Goal: Task Accomplishment & Management: Manage account settings

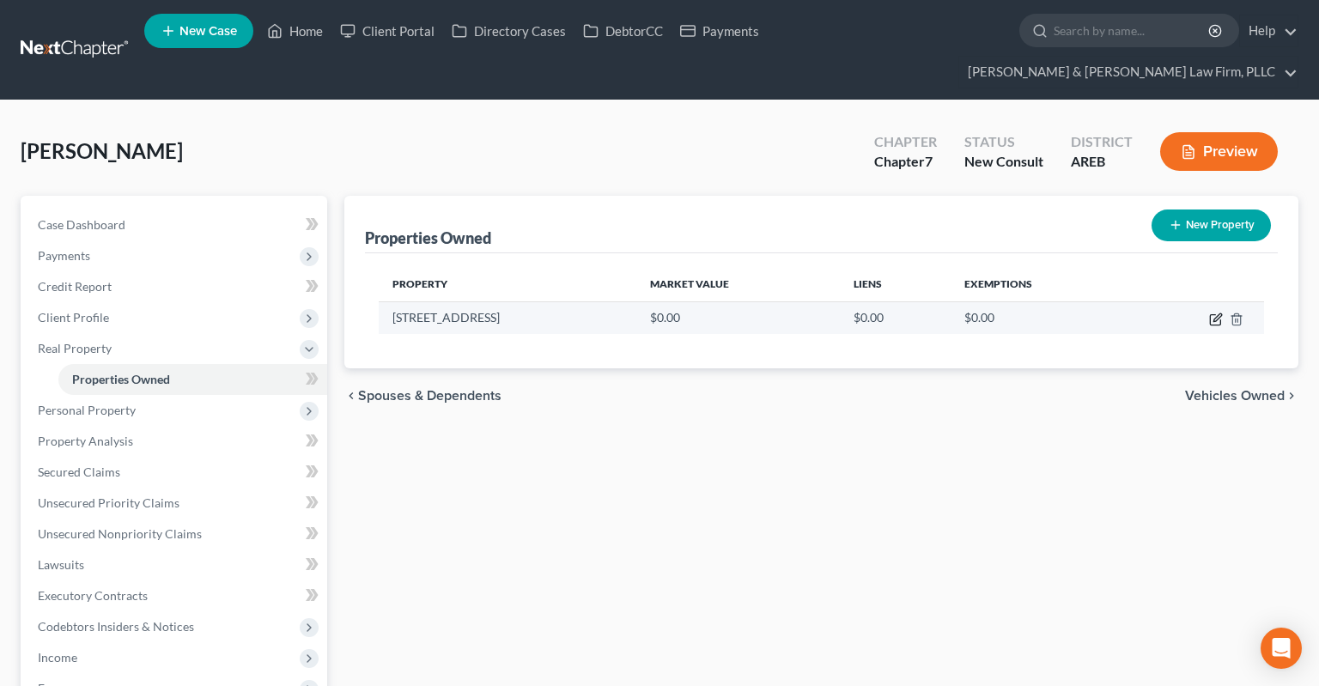
click at [1216, 312] on icon "button" at bounding box center [1216, 319] width 14 height 14
select select "2"
select select "72"
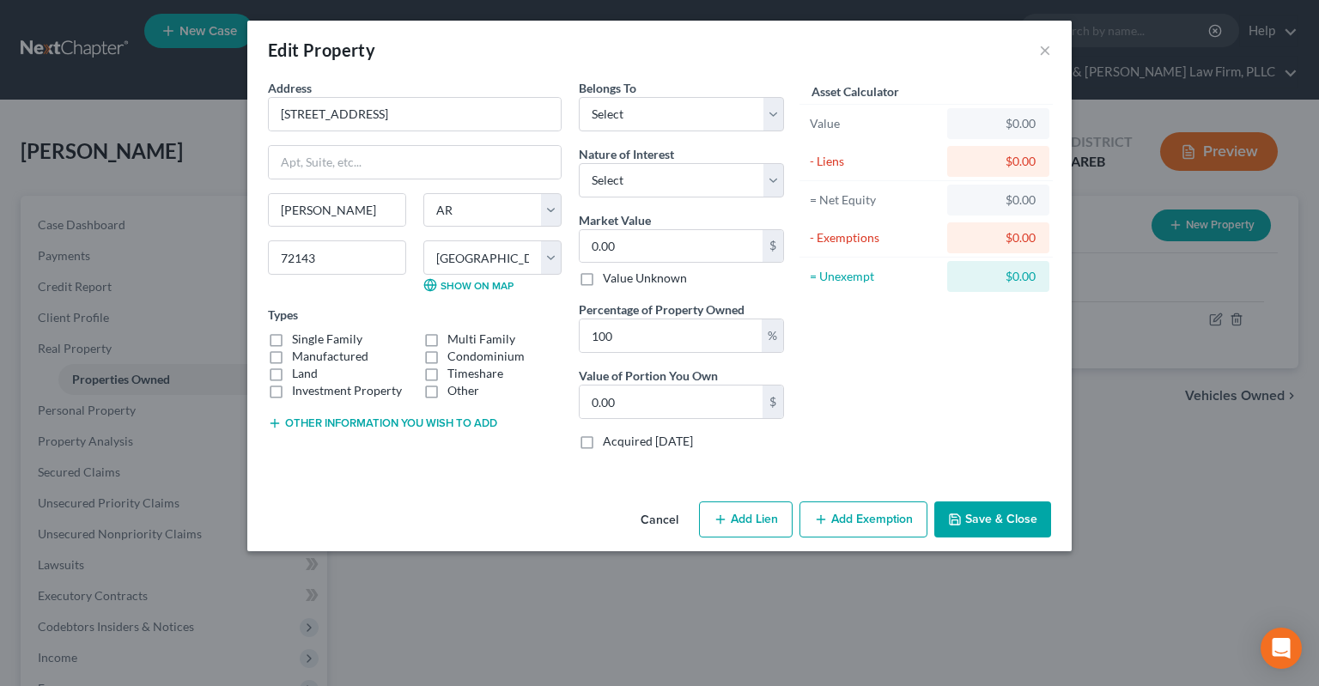
click at [442, 416] on button "Other information you wish to add" at bounding box center [382, 423] width 229 height 14
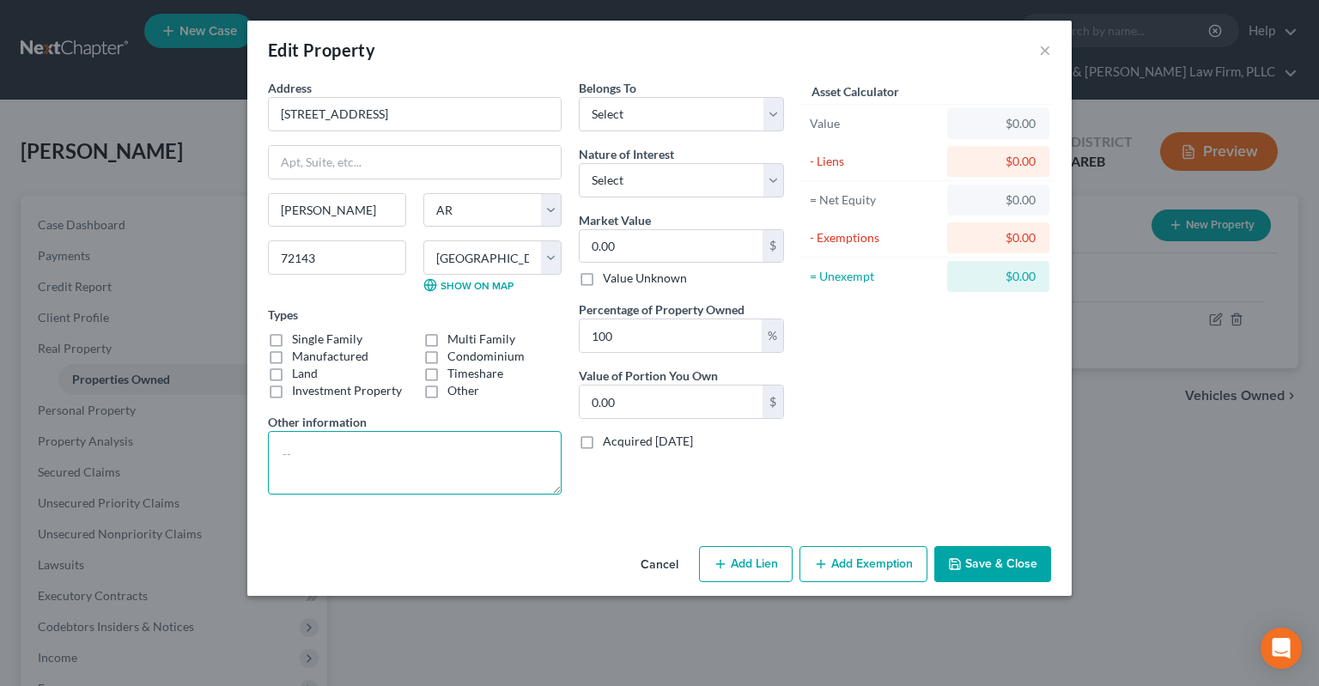
click at [428, 467] on textarea at bounding box center [415, 463] width 294 height 64
type textarea "Life estate, remainder to children Split into 2 parcels as well"
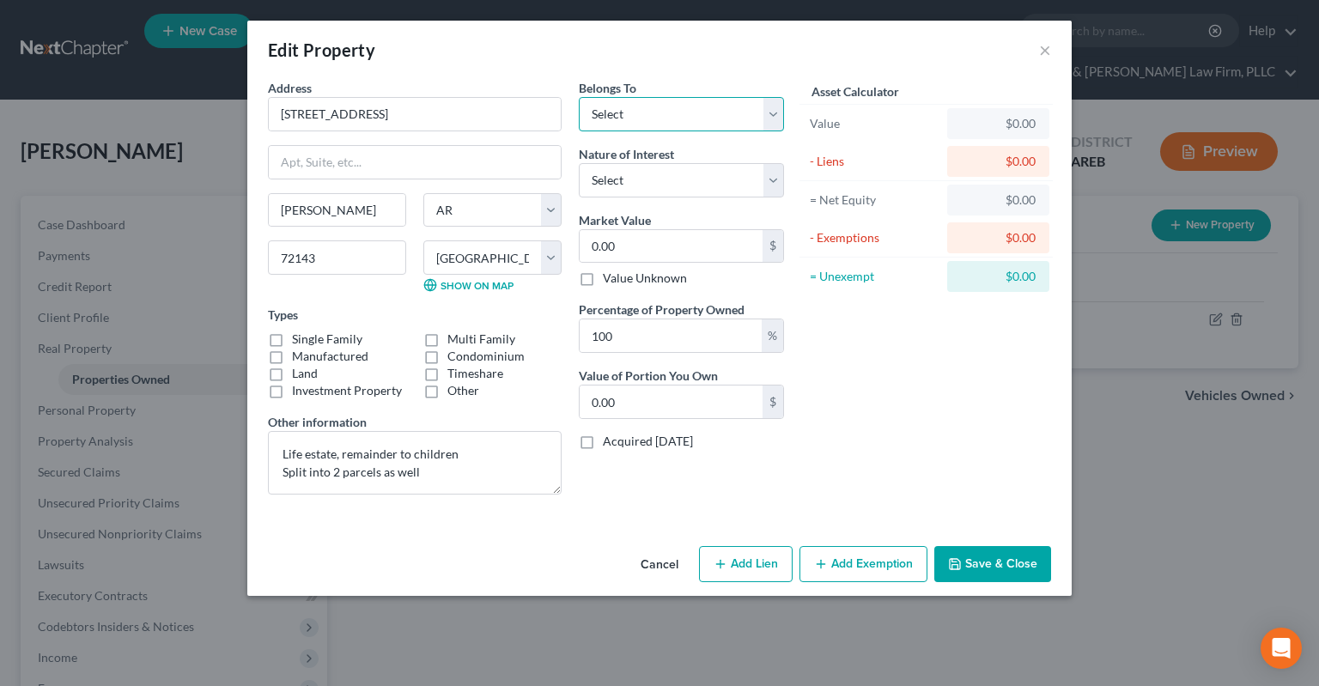
select select "2"
click option "Debtor 1 And Debtor 2 Only" at bounding box center [0, 0] width 0 height 0
click at [579, 163] on select "Select Fee Simple Joint Tenant Life Estate Equitable Interest Future Interest T…" at bounding box center [681, 180] width 205 height 34
select select "2"
click option "Life Estate" at bounding box center [0, 0] width 0 height 0
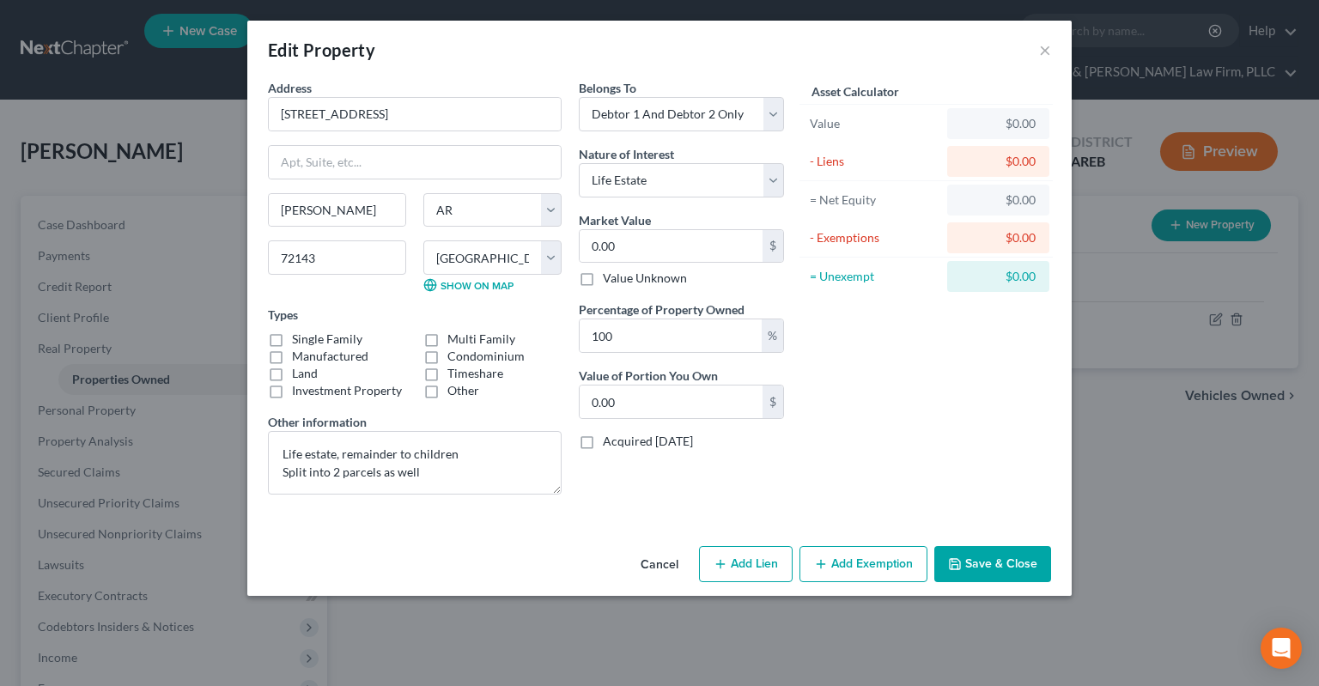
click at [970, 568] on button "Save & Close" at bounding box center [992, 564] width 117 height 36
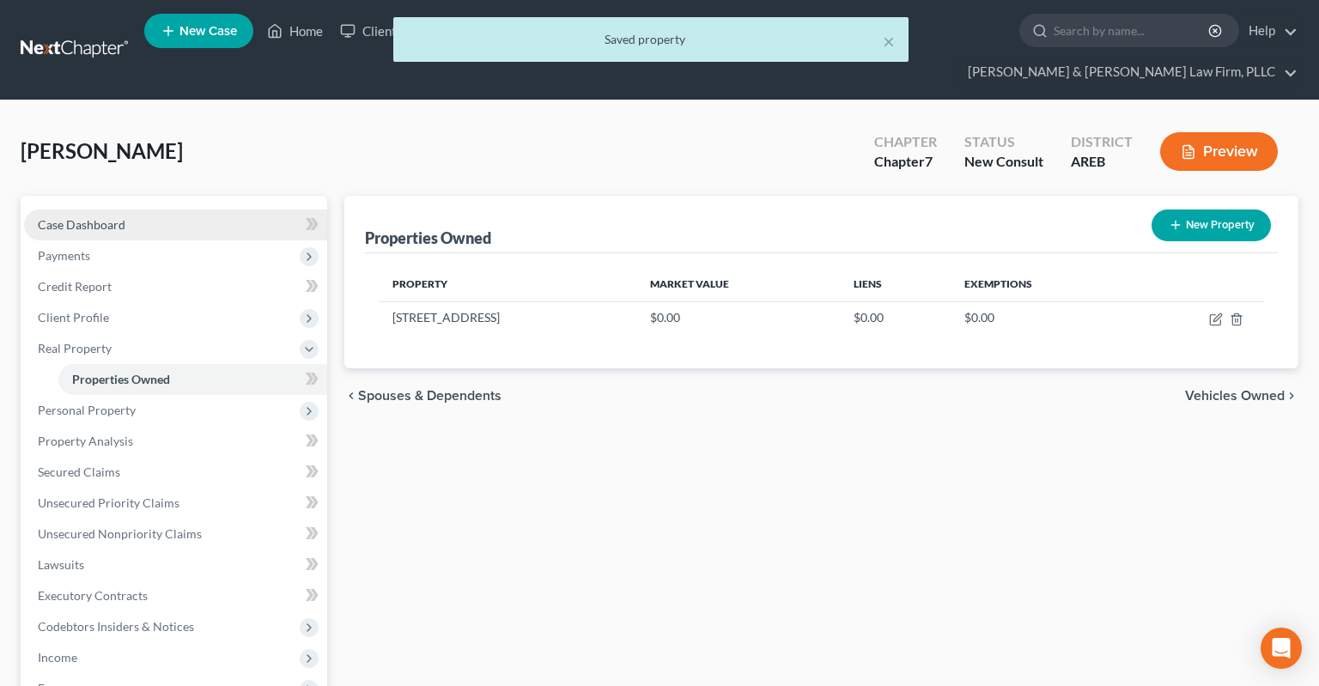
click at [164, 209] on link "Case Dashboard" at bounding box center [175, 224] width 303 height 31
select select "3"
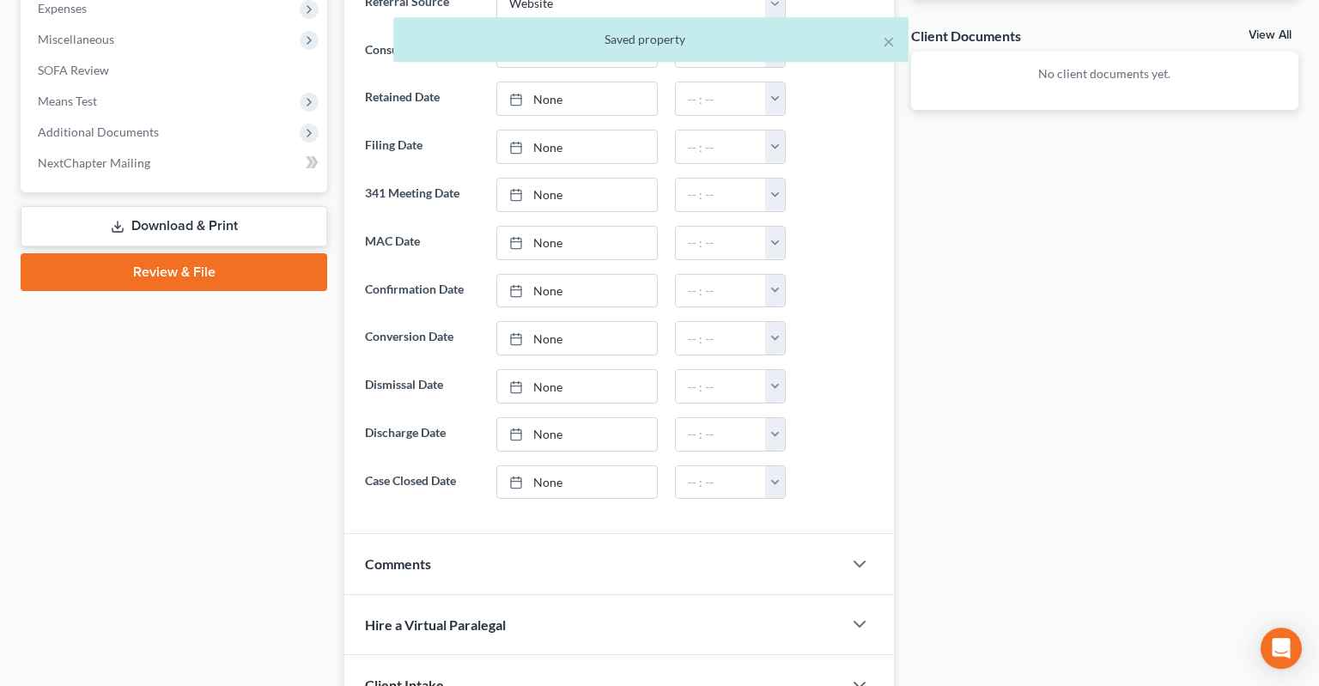
scroll to position [827, 0]
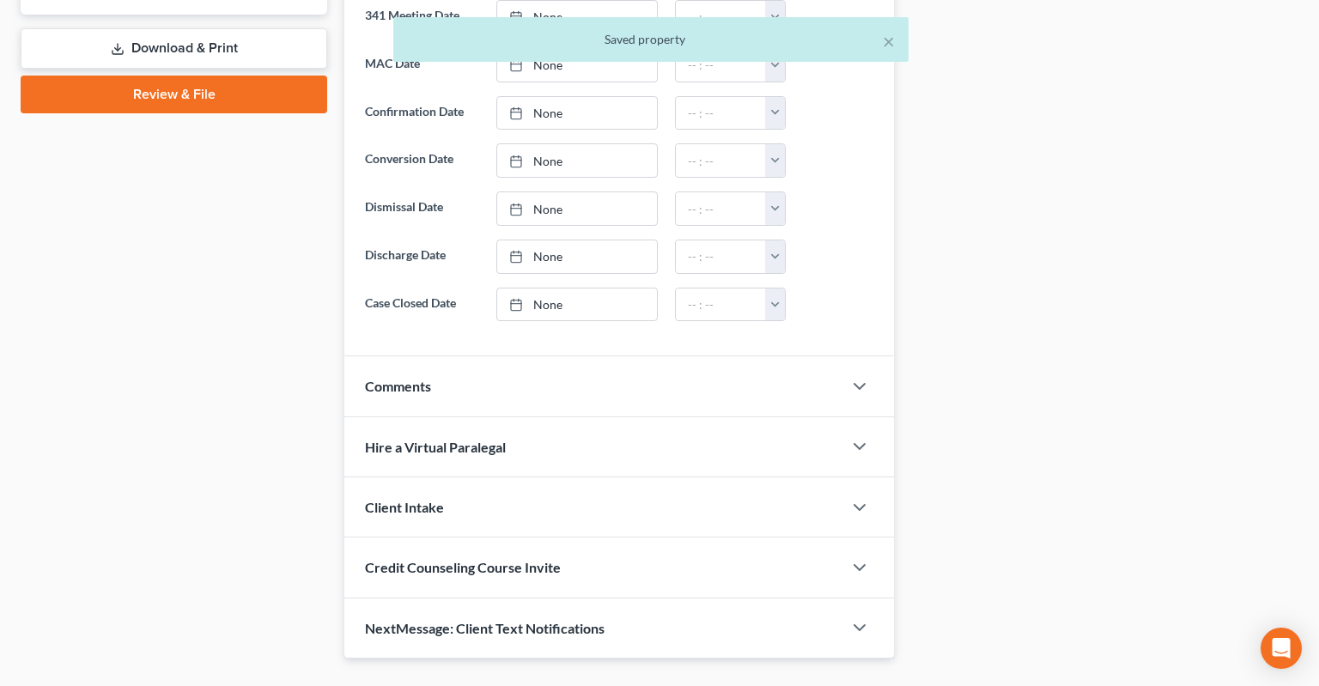
click at [521, 363] on div "Comments" at bounding box center [593, 385] width 498 height 59
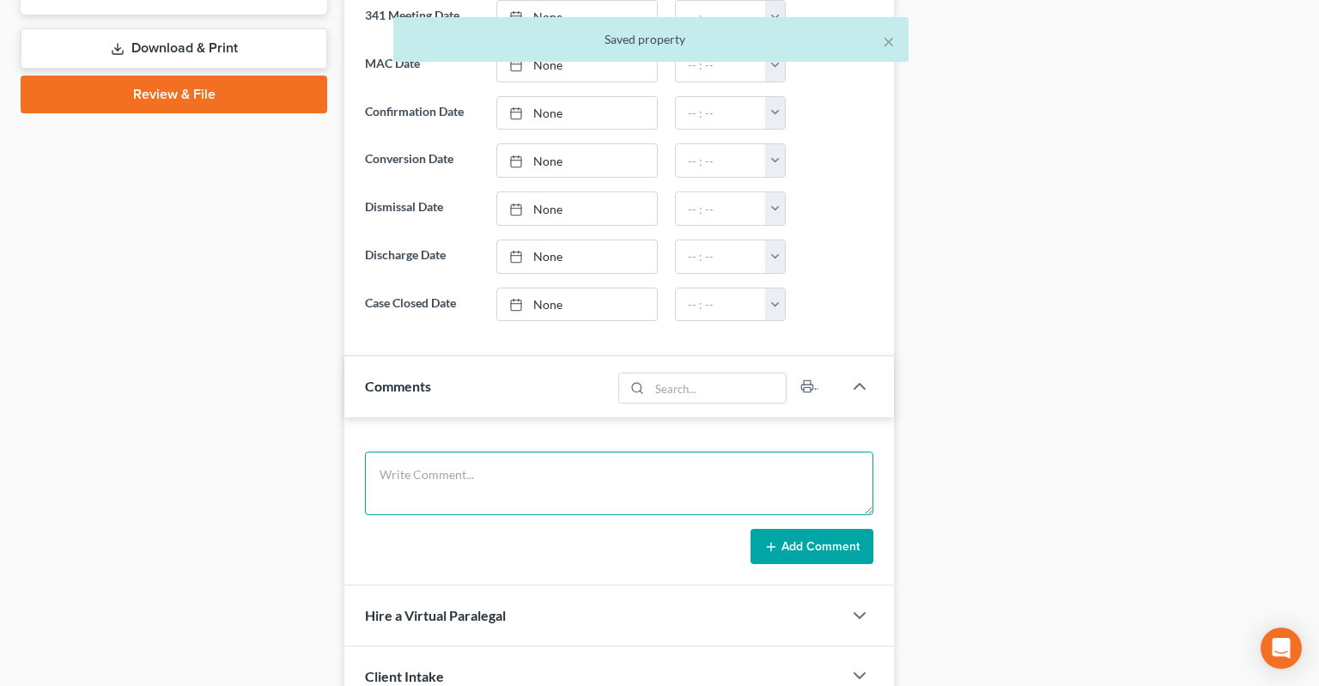
click at [522, 452] on textarea at bounding box center [619, 484] width 508 height 64
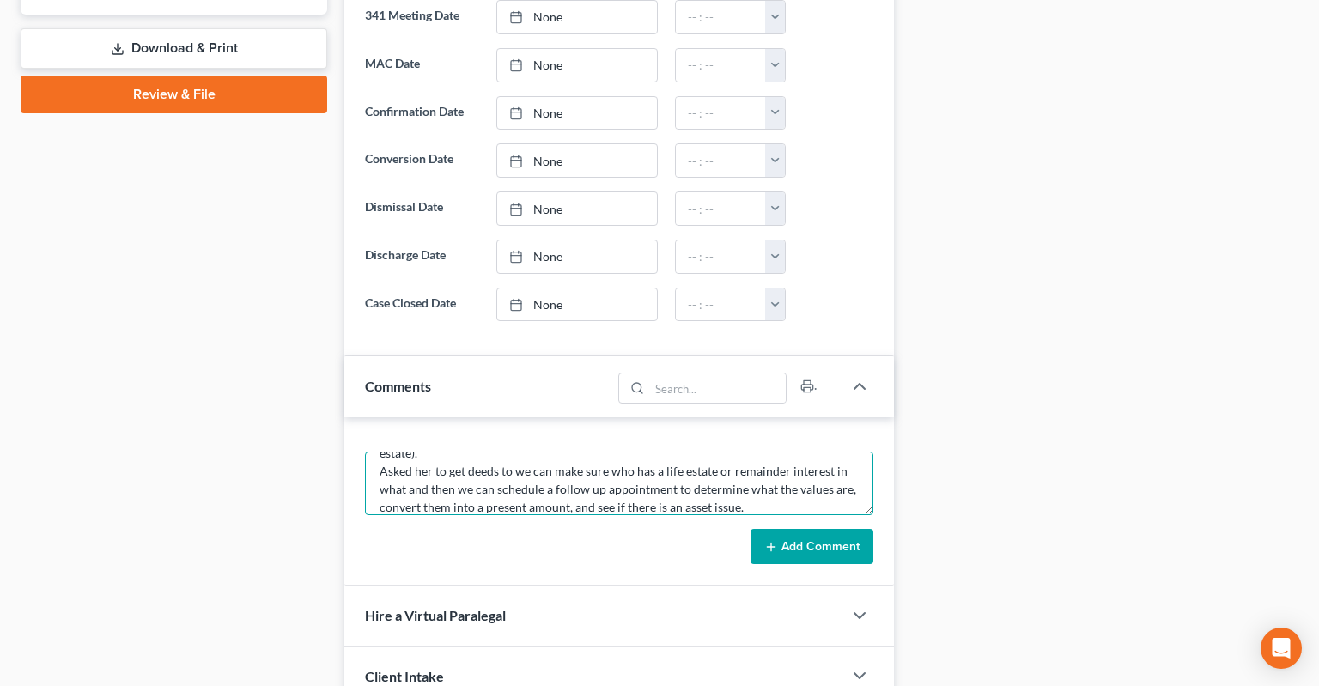
scroll to position [149, 0]
click at [519, 469] on textarea "Did not do full consultation. Got to Real Property. They have life estate in th…" at bounding box center [619, 484] width 508 height 64
drag, startPoint x: 764, startPoint y: 464, endPoint x: 776, endPoint y: 467, distance: 12.5
click at [767, 464] on textarea "Did not do full consultation. Got to Real Property. They have life estate in th…" at bounding box center [619, 484] width 508 height 64
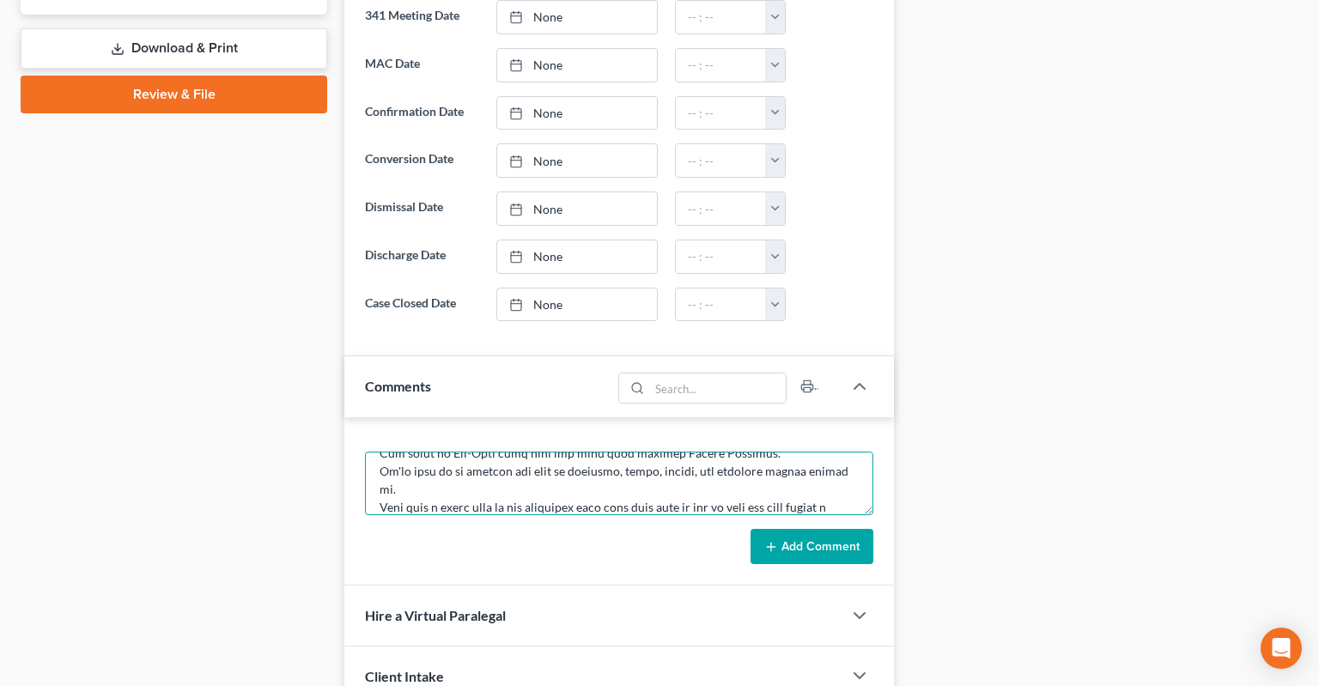
scroll to position [220, 0]
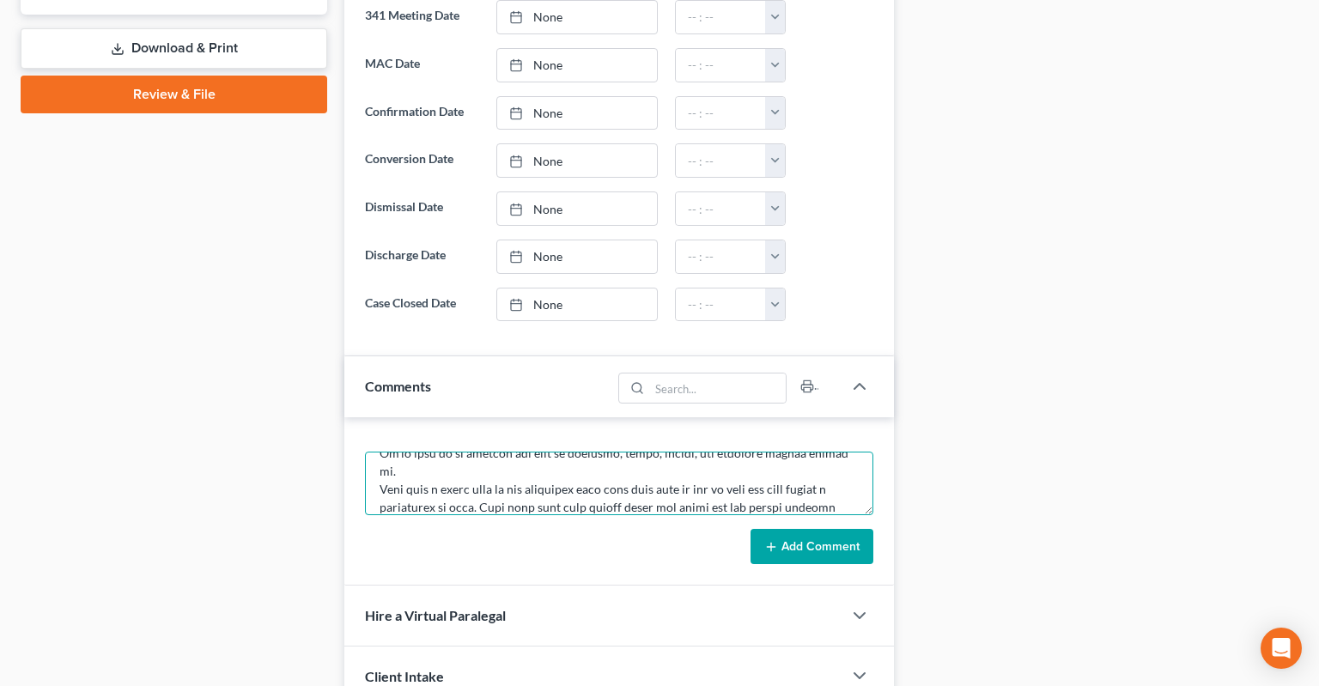
type textarea "Did not do full consultation. Got to Real Property. They have life estate in th…"
click at [853, 529] on button "Add Comment" at bounding box center [811, 547] width 123 height 36
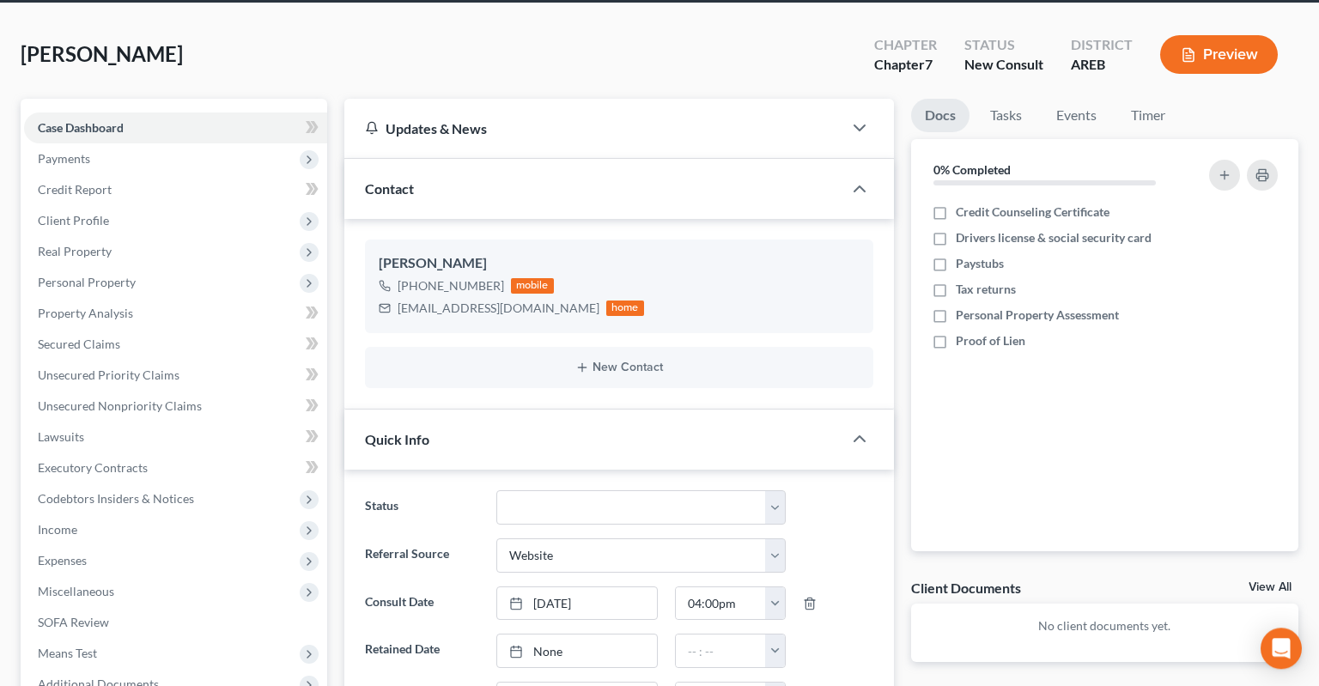
scroll to position [0, 0]
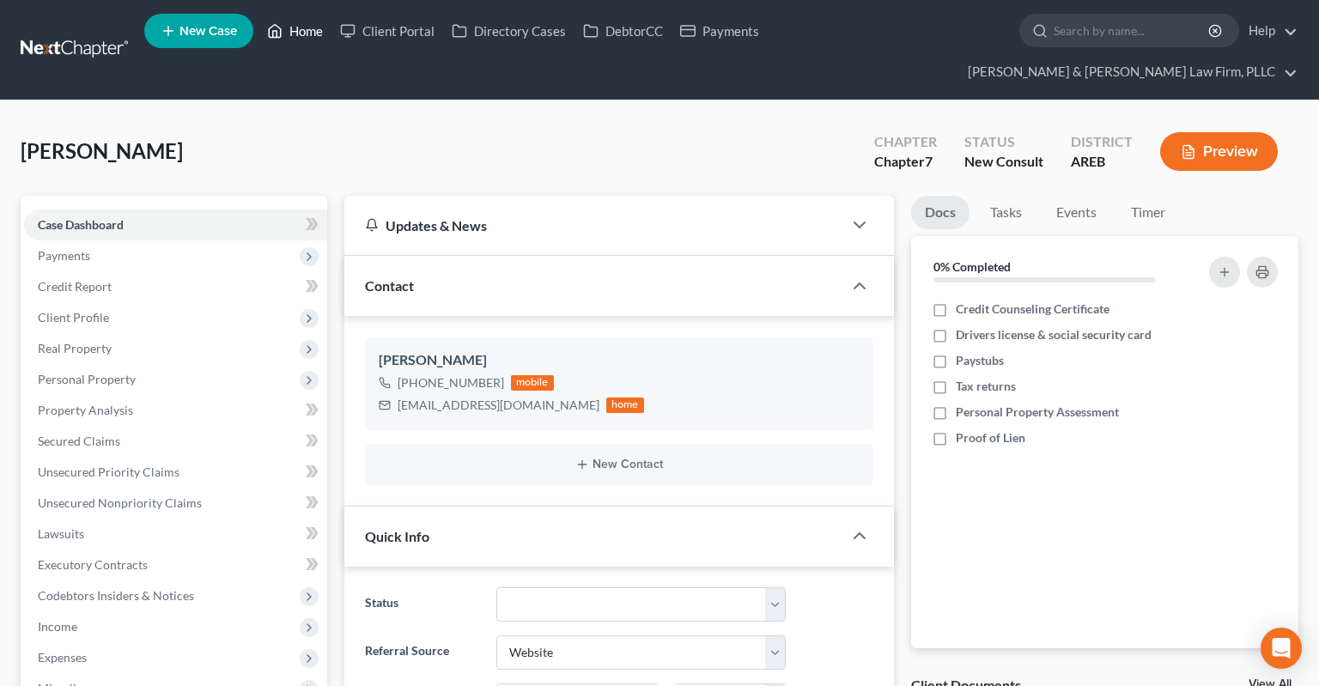
click at [304, 38] on link "Home" at bounding box center [294, 30] width 73 height 31
